Goal: Task Accomplishment & Management: Use online tool/utility

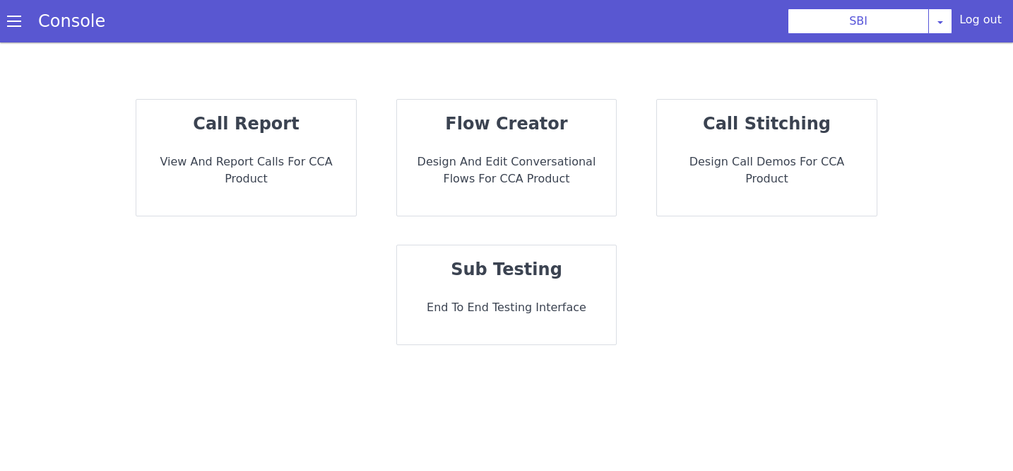
click at [14, 25] on span at bounding box center [14, 21] width 14 height 14
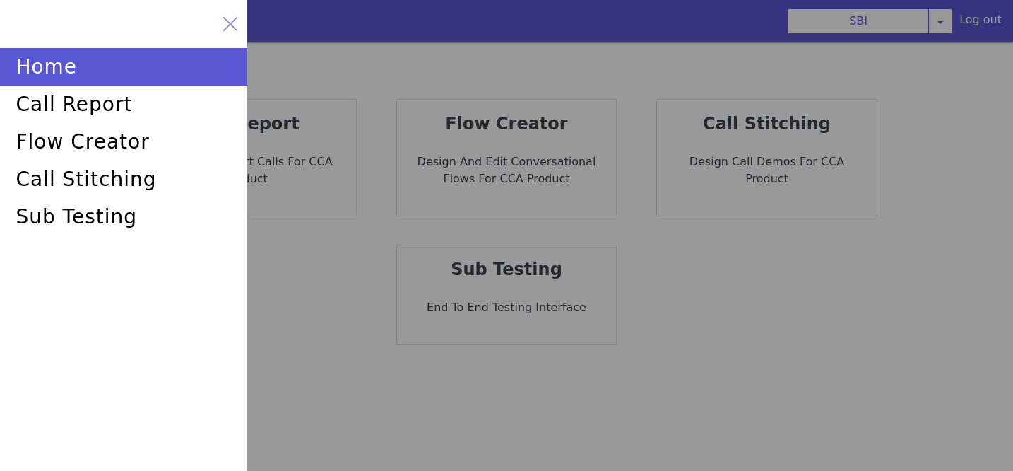
click at [224, 22] on div at bounding box center [230, 24] width 20 height 20
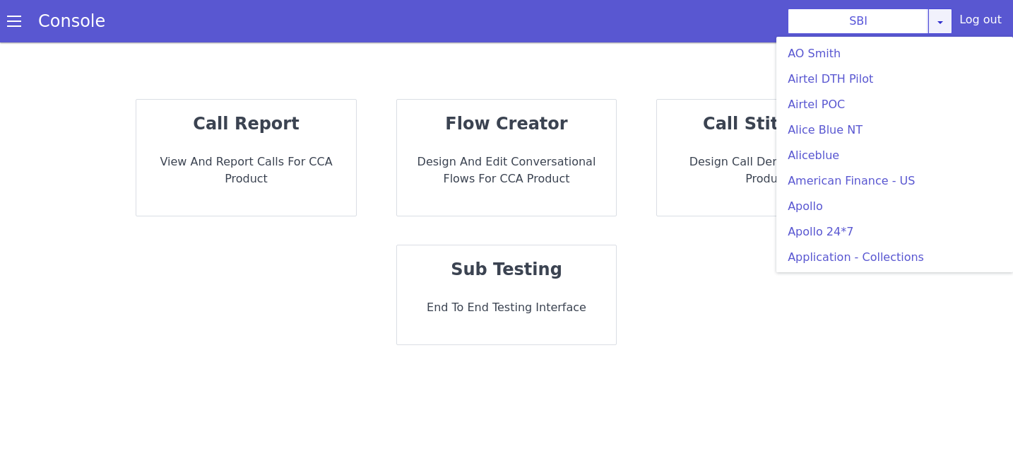
click at [946, 27] on icon at bounding box center [940, 21] width 11 height 11
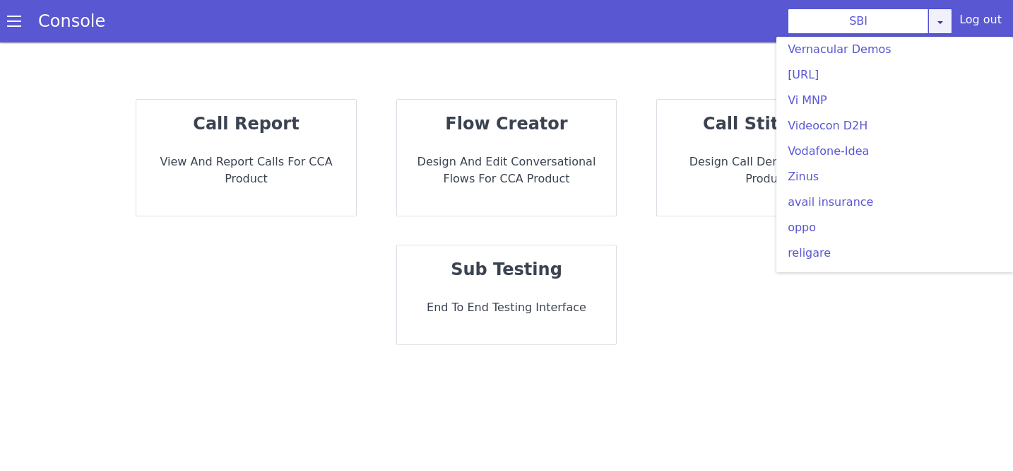
scroll to position [4122, 0]
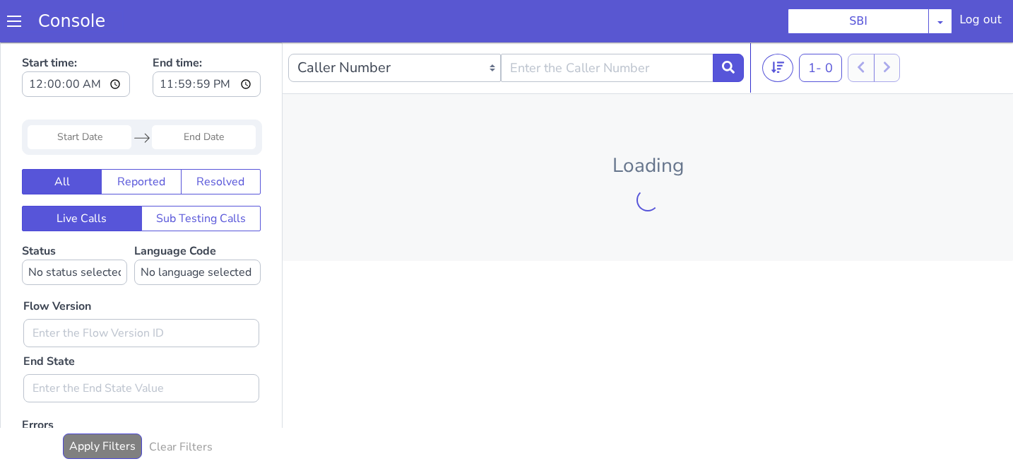
click at [63, 18] on link "Console" at bounding box center [71, 21] width 101 height 20
click at [13, 16] on span at bounding box center [14, 21] width 14 height 14
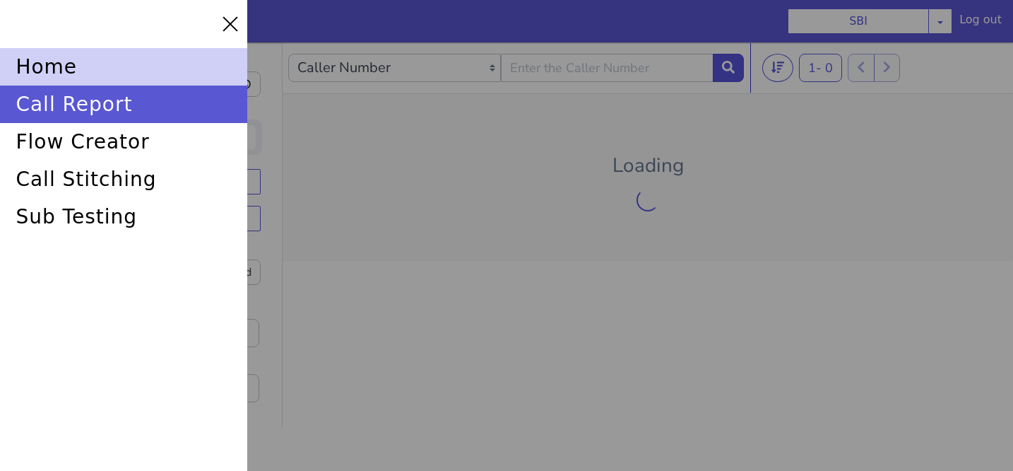
click at [47, 68] on div "home" at bounding box center [123, 66] width 247 height 37
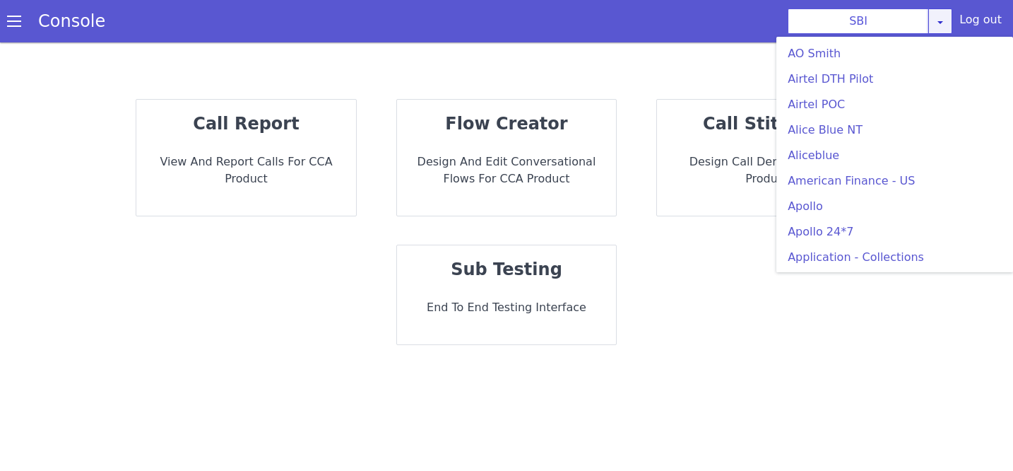
click at [944, 25] on icon at bounding box center [940, 21] width 11 height 11
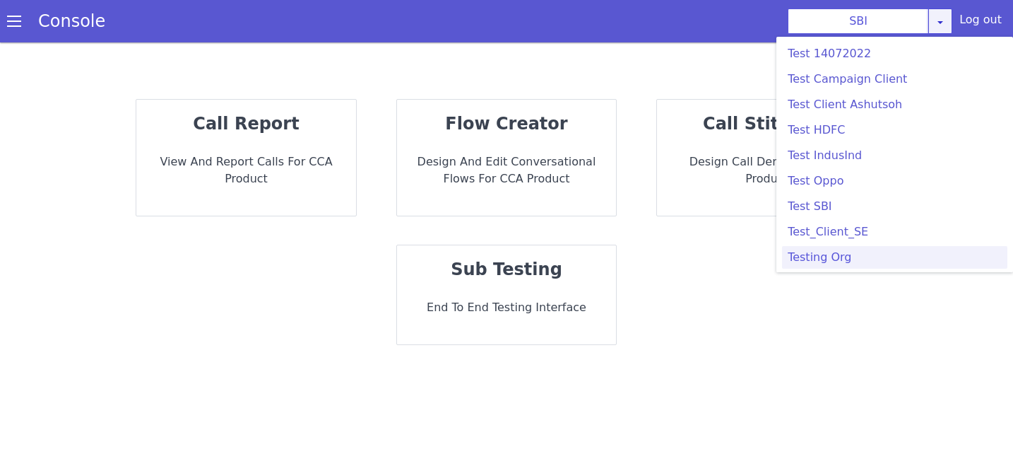
scroll to position [3652, 0]
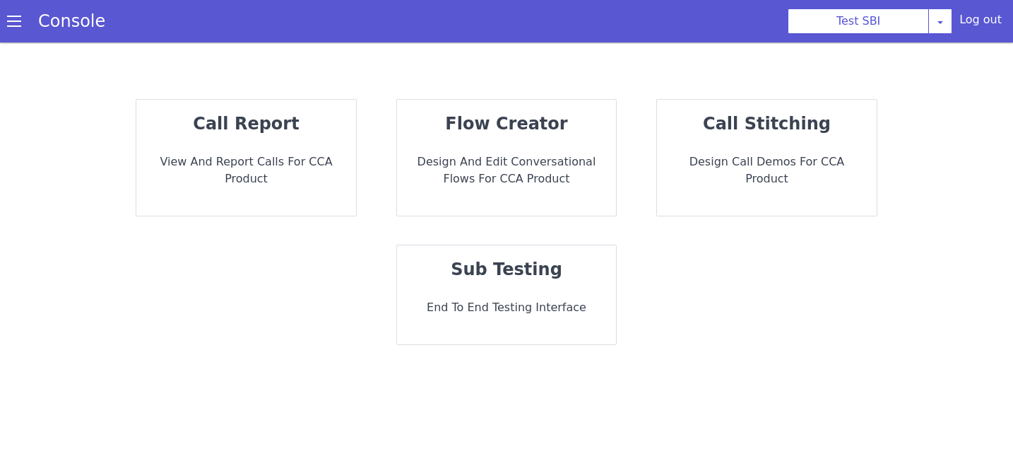
click at [513, 143] on div "flow creator Design and Edit Conversational flows for CCA Product" at bounding box center [507, 158] width 220 height 116
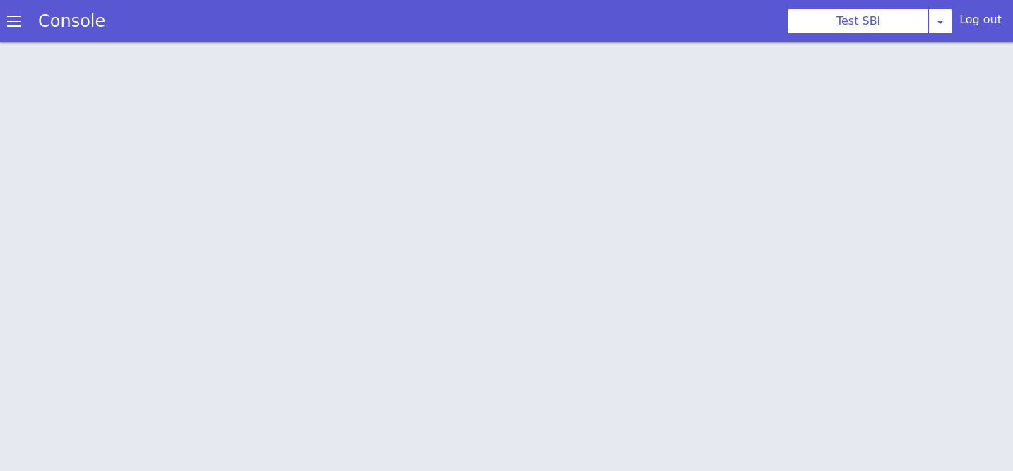
scroll to position [4, 0]
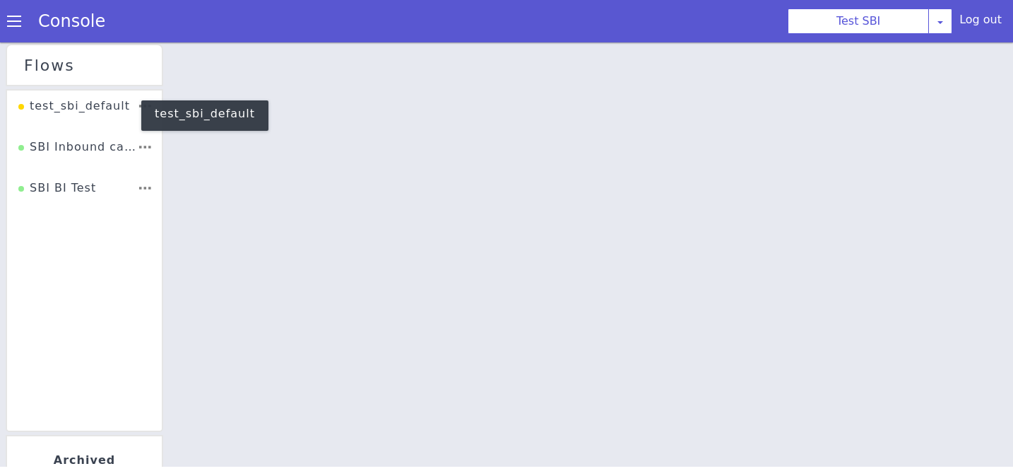
click at [80, 91] on div "test_sbi_default" at bounding box center [79, 96] width 112 height 27
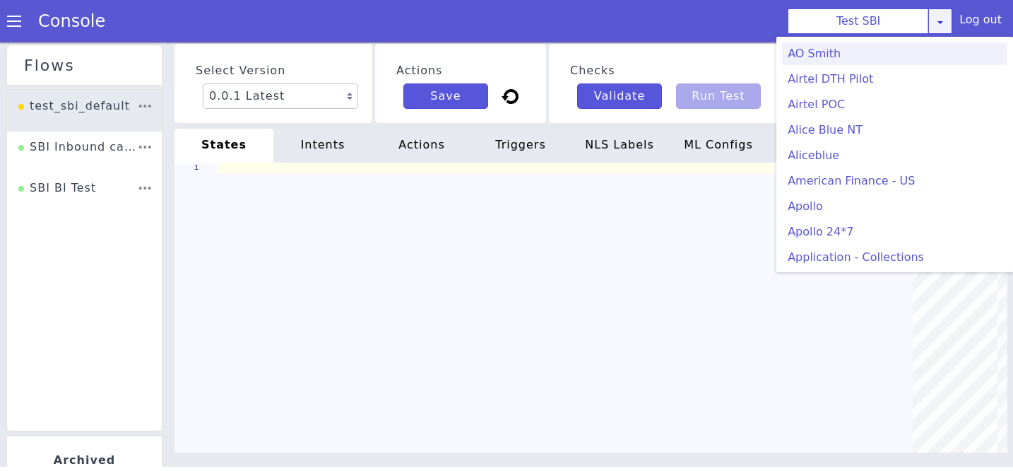
click at [938, 25] on link at bounding box center [940, 16] width 24 height 25
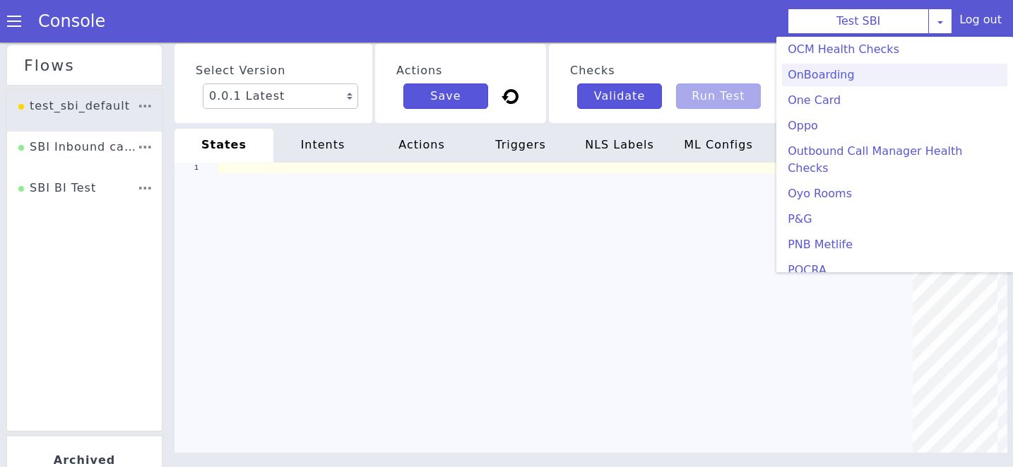
scroll to position [233, 0]
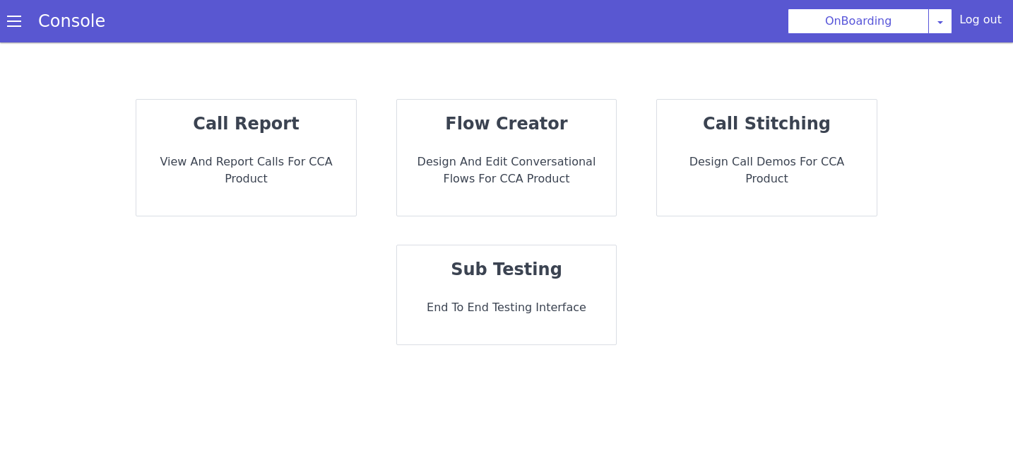
click at [497, 134] on p "flow creator" at bounding box center [506, 123] width 197 height 25
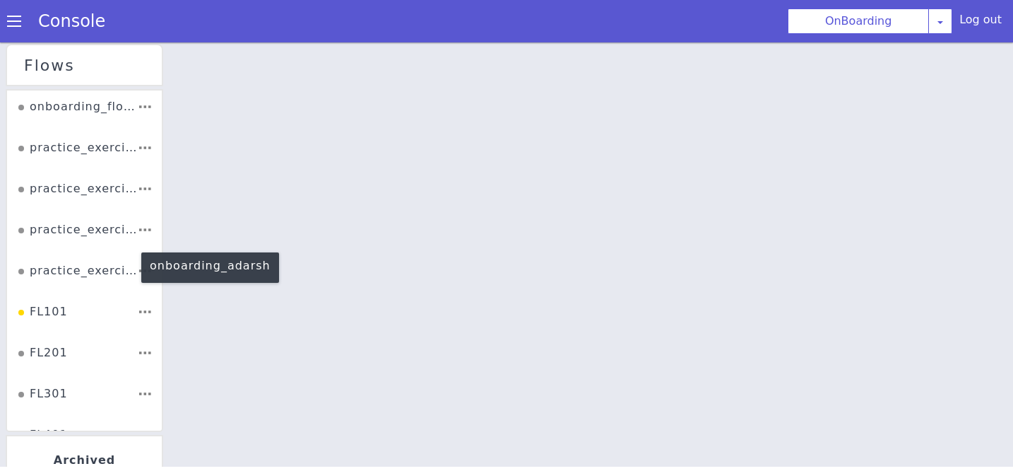
scroll to position [2406, 0]
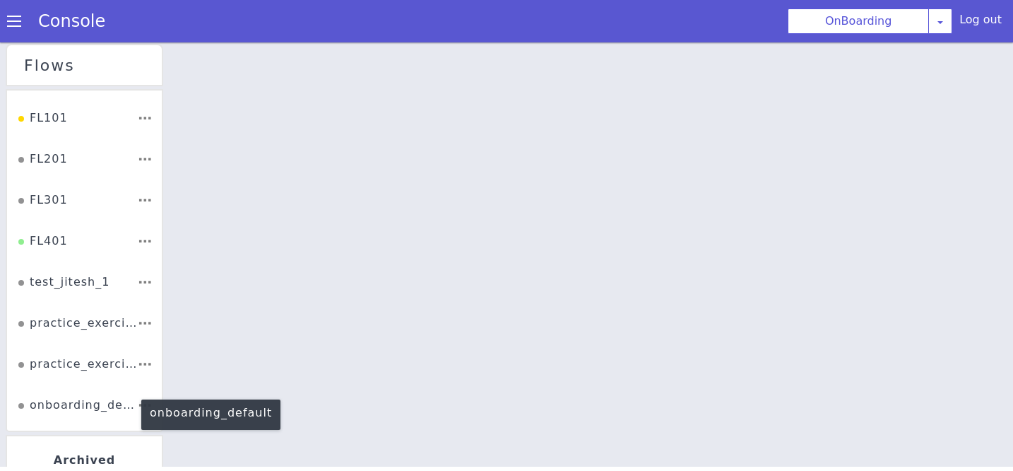
click at [76, 403] on div "onboarding_default" at bounding box center [77, 409] width 119 height 27
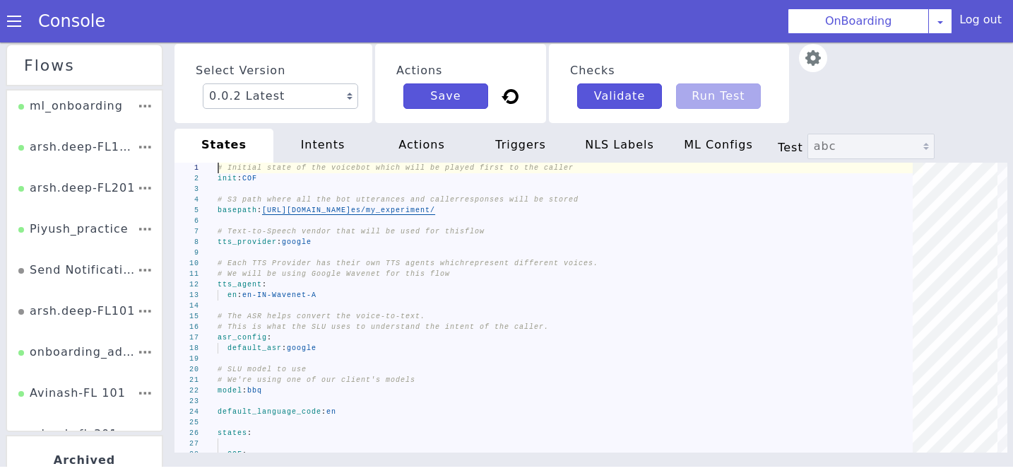
click at [326, 145] on div "intents" at bounding box center [322, 146] width 99 height 34
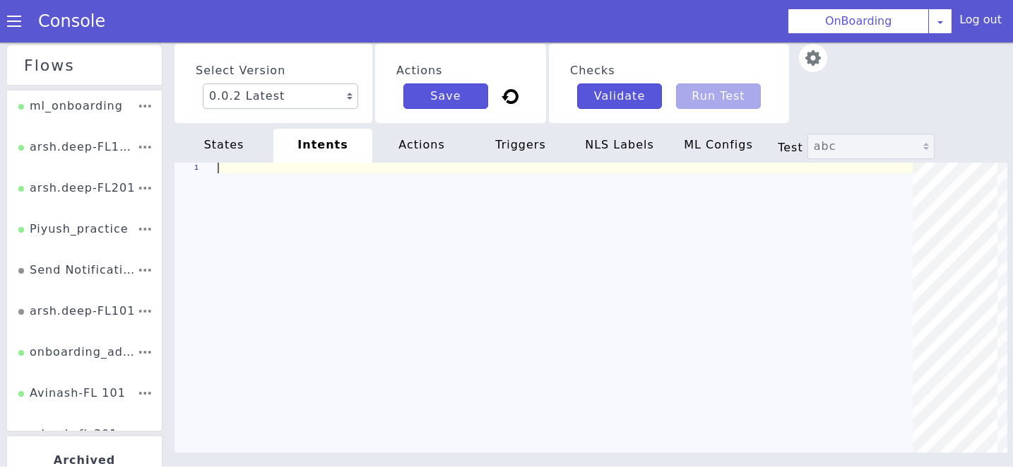
click at [420, 146] on div "actions" at bounding box center [421, 146] width 99 height 34
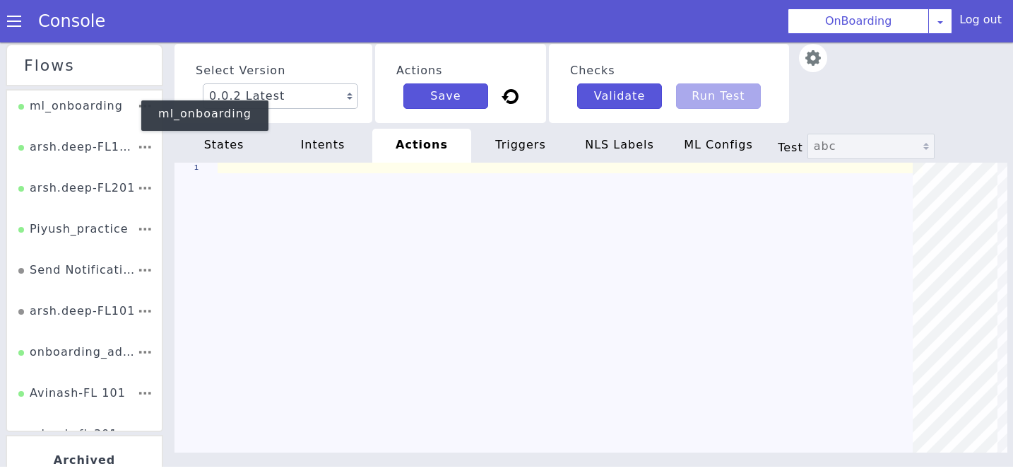
click at [79, 106] on div "ml_onboarding" at bounding box center [70, 110] width 105 height 27
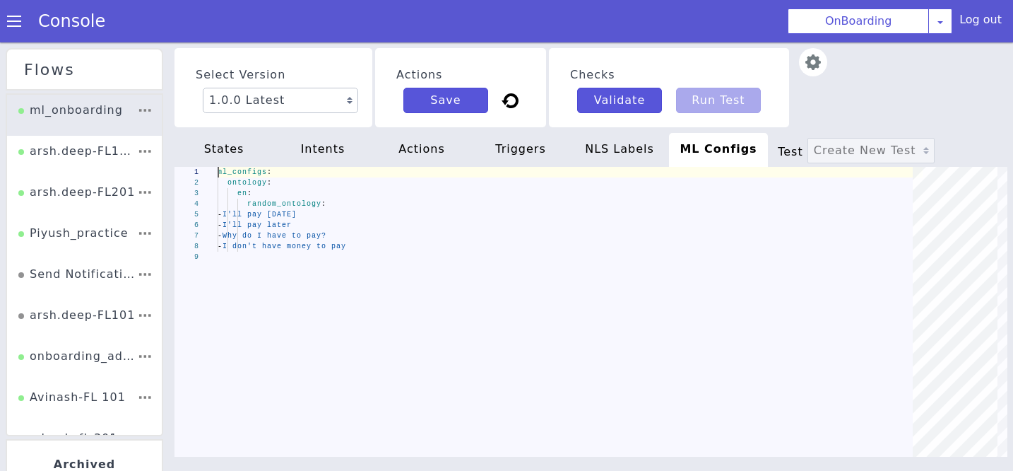
click at [18, 24] on span at bounding box center [14, 21] width 14 height 14
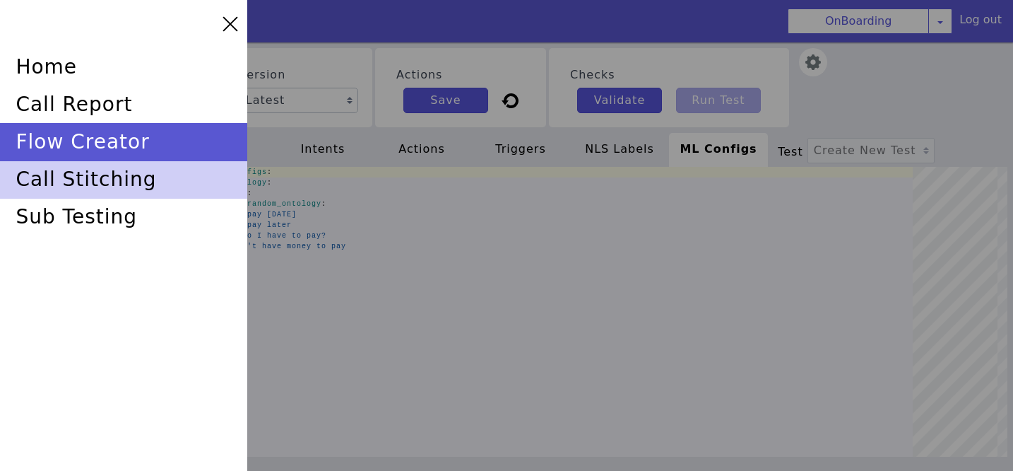
click at [139, 181] on div "call stitching" at bounding box center [123, 179] width 247 height 37
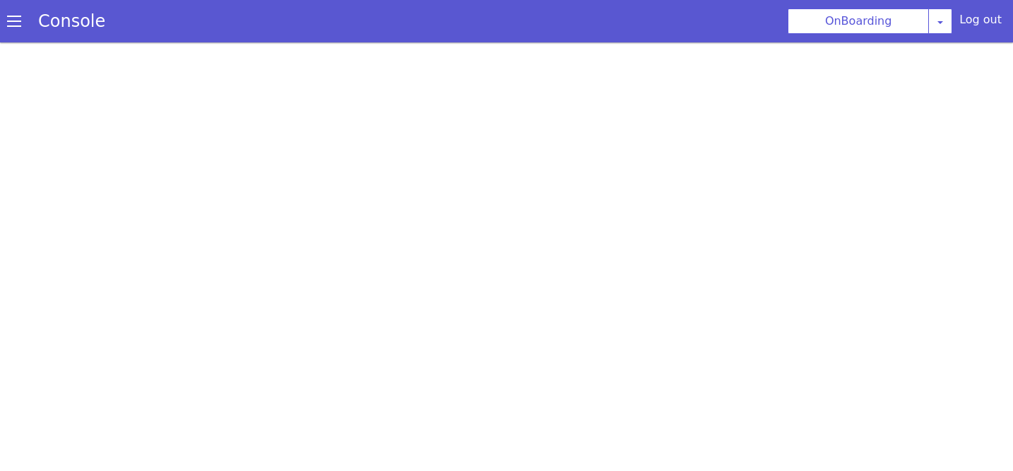
scroll to position [4, 0]
select select "hi"
select select "hi-IN-Wavenet-A"
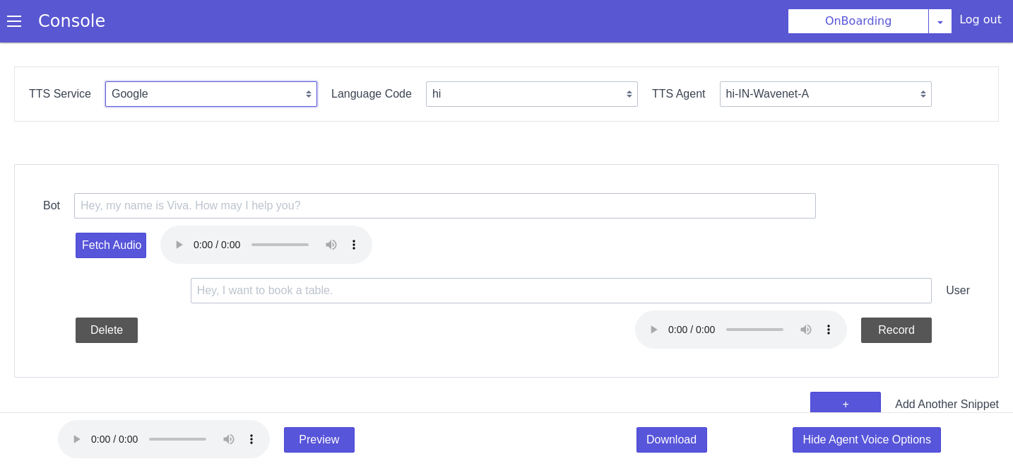
click at [298, 92] on select "Google Vernacular Azure" at bounding box center [211, 93] width 212 height 25
click at [822, 96] on select "hi-IN-Standard-A hi-IN-Standard-B hi-IN-Standard-C hi-IN-Standard-D hi-IN-Waven…" at bounding box center [826, 93] width 212 height 25
click at [569, 97] on select "en hi ta te ml gu bn kn id-ID en-US ms-MY en-GB en-AU" at bounding box center [532, 93] width 212 height 25
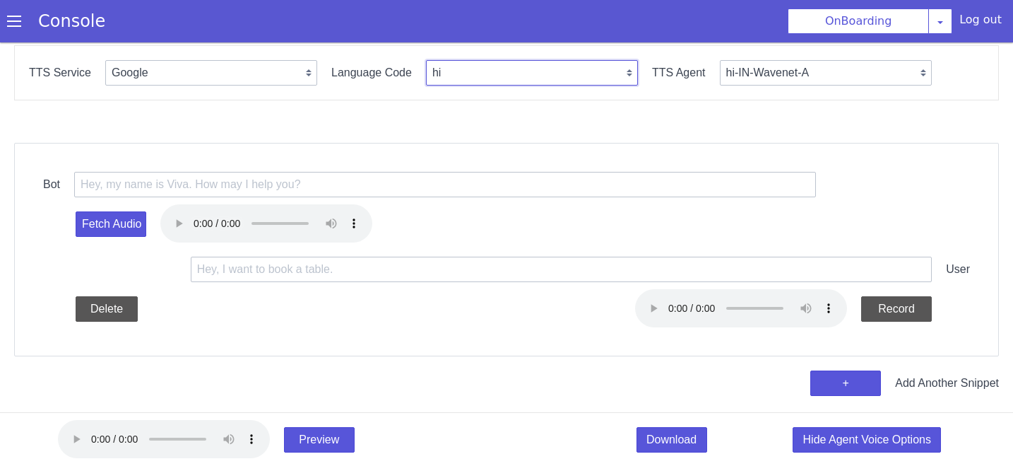
scroll to position [0, 0]
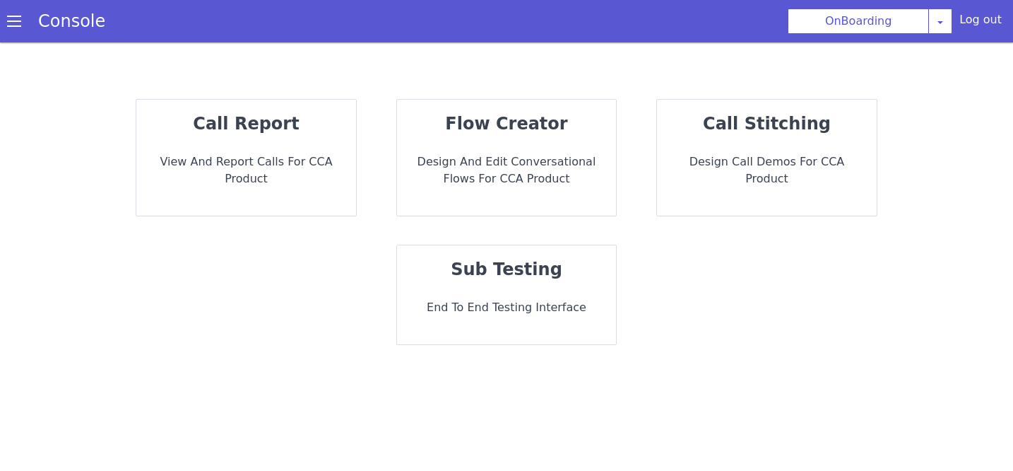
click at [519, 158] on p "Design and Edit Conversational flows for CCA Product" at bounding box center [506, 170] width 197 height 34
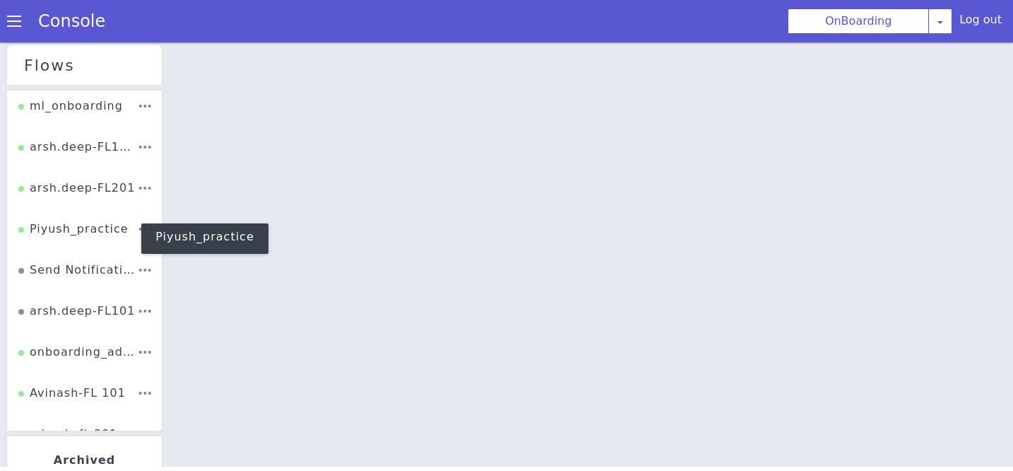
click at [78, 229] on div "Piyush_practice" at bounding box center [74, 222] width 111 height 30
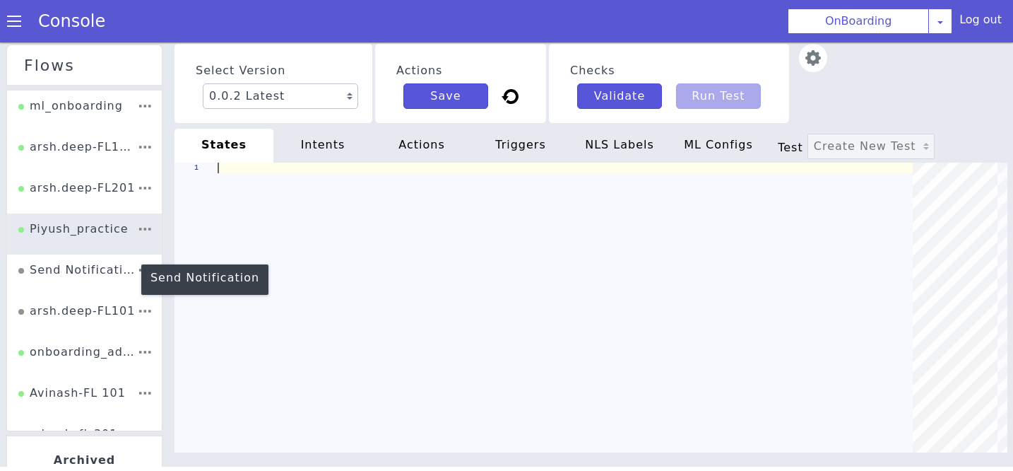
click at [65, 276] on div "Send Notification" at bounding box center [77, 274] width 119 height 27
